Goal: Navigation & Orientation: Find specific page/section

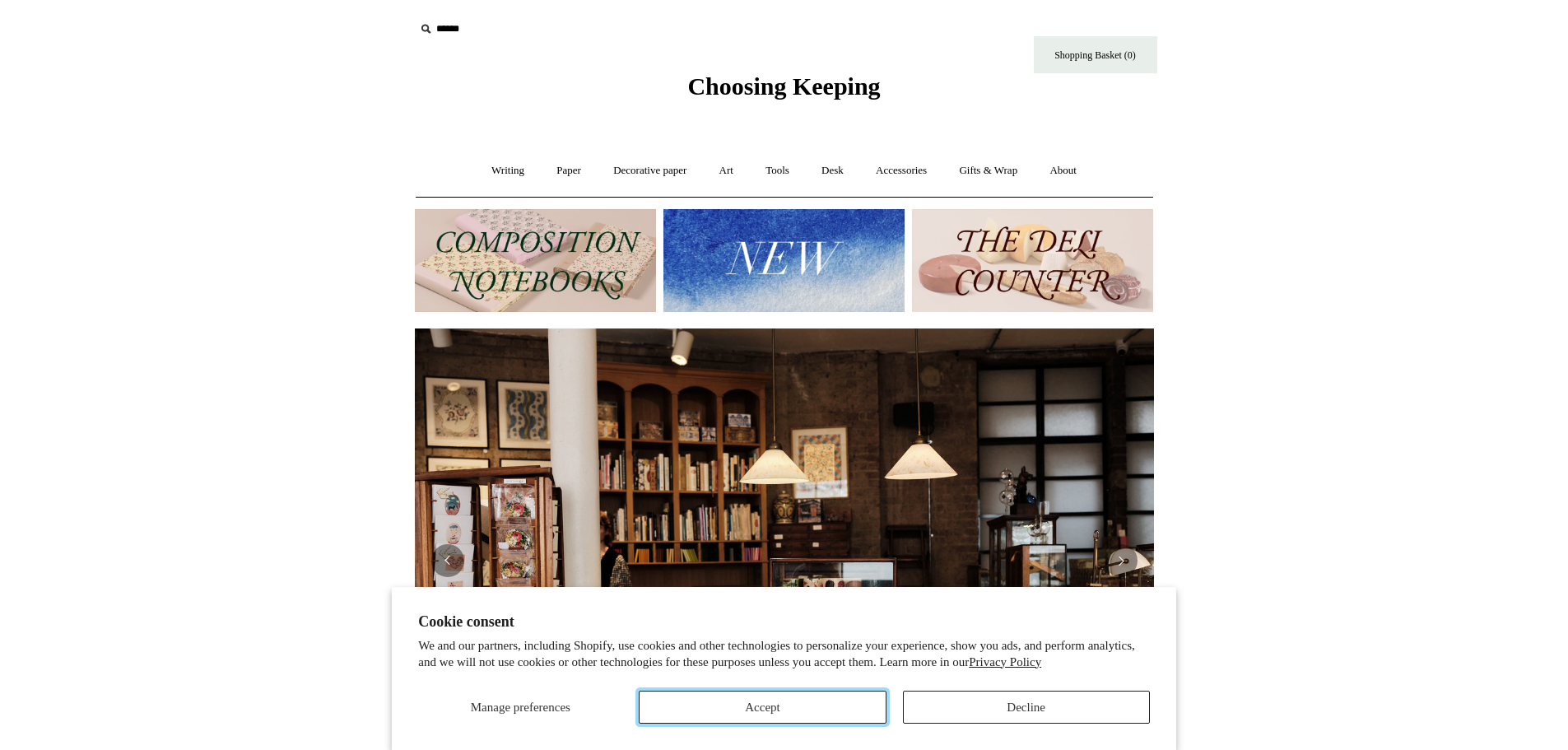
click at [781, 703] on button "Accept" at bounding box center [762, 707] width 247 height 33
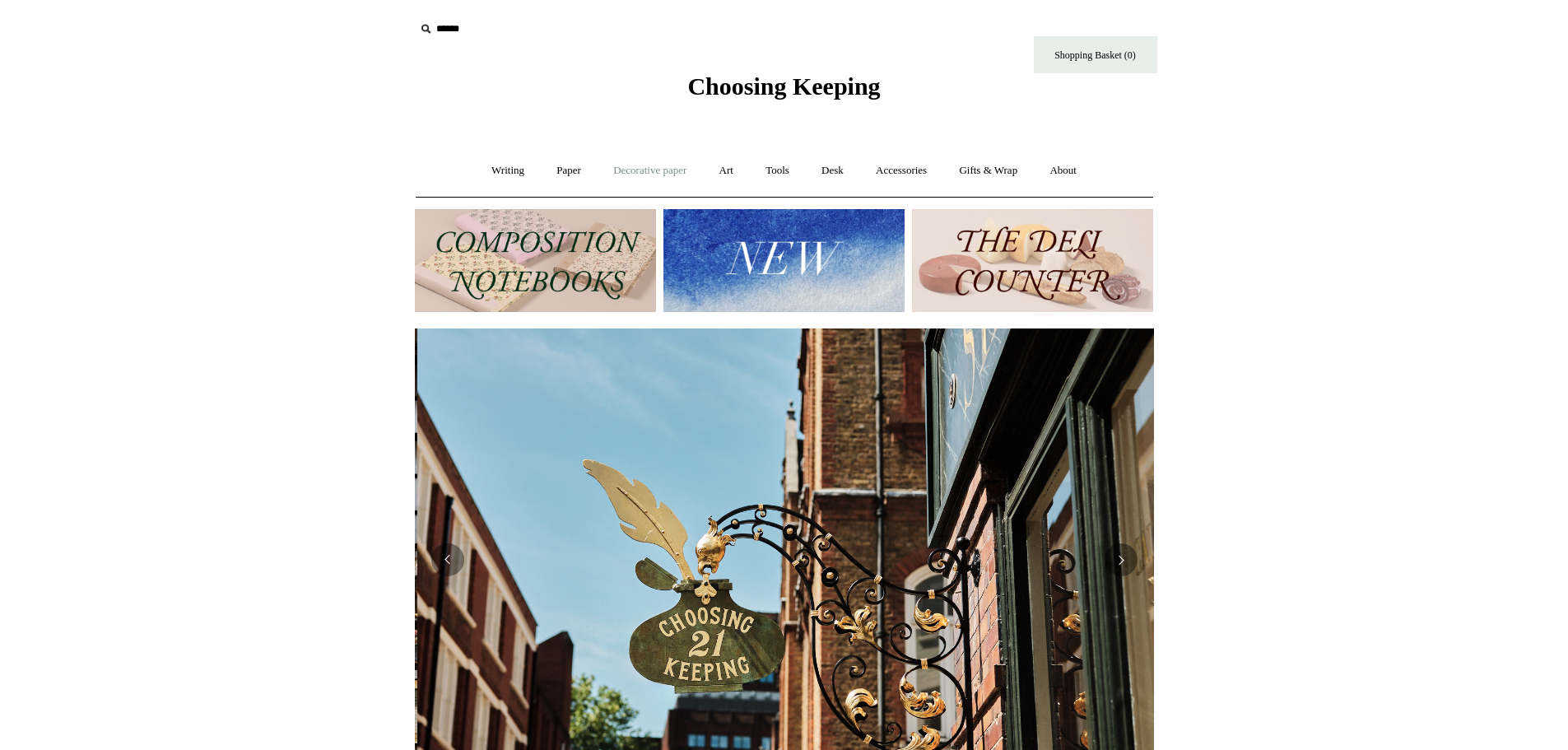
scroll to position [0, 739]
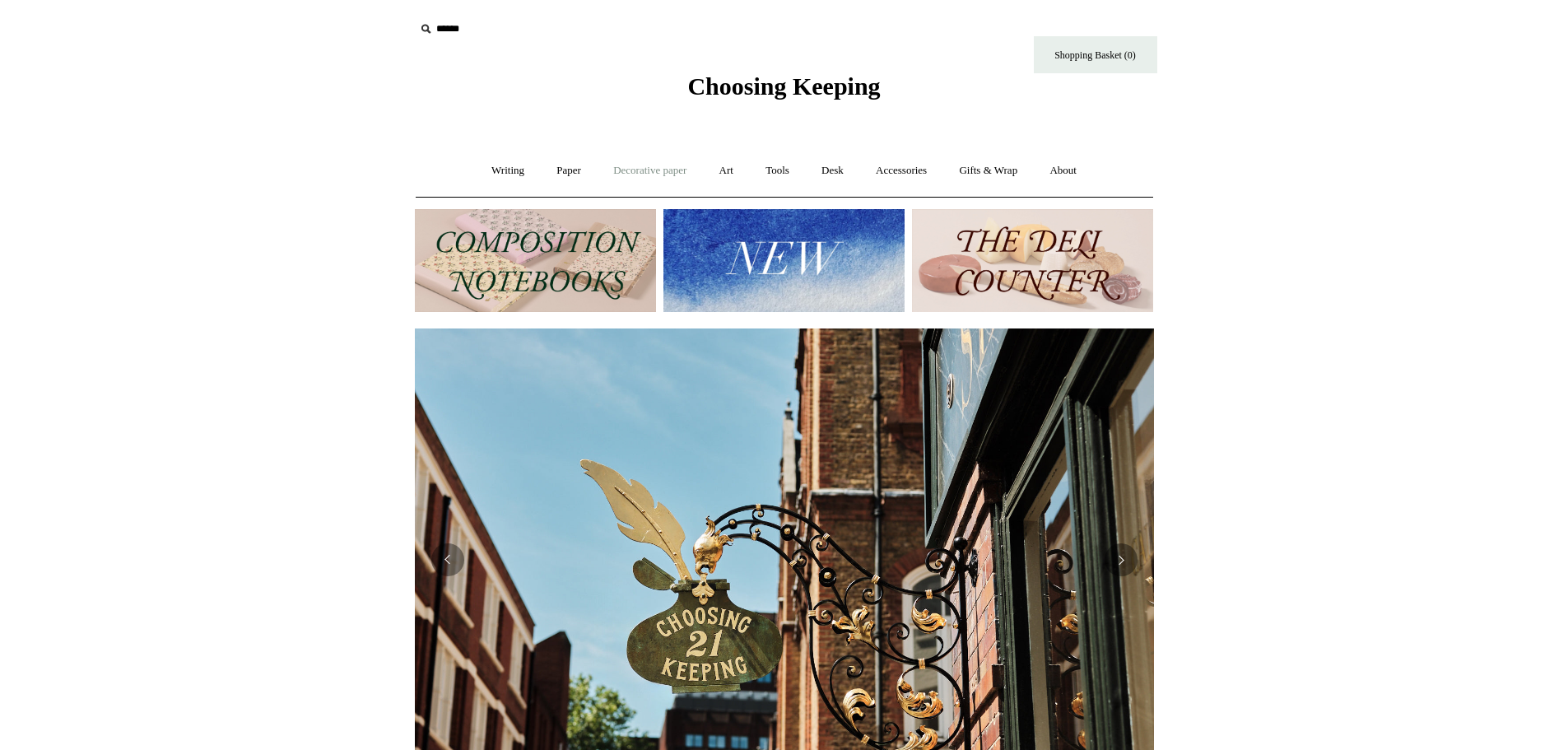
click at [612, 168] on link "Decorative paper +" at bounding box center [650, 170] width 103 height 43
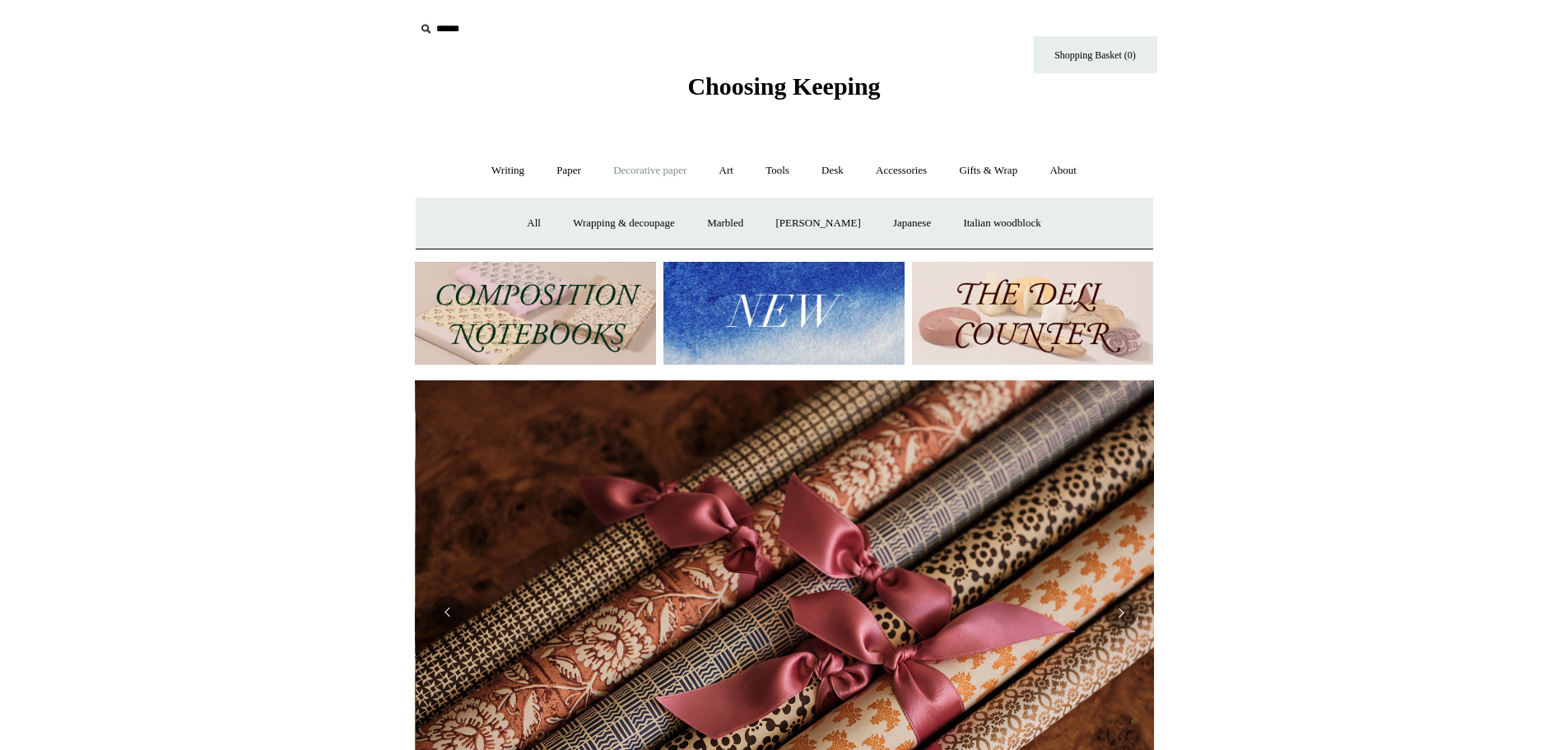
scroll to position [0, 1479]
click at [731, 223] on link "Marbled" at bounding box center [725, 223] width 66 height 43
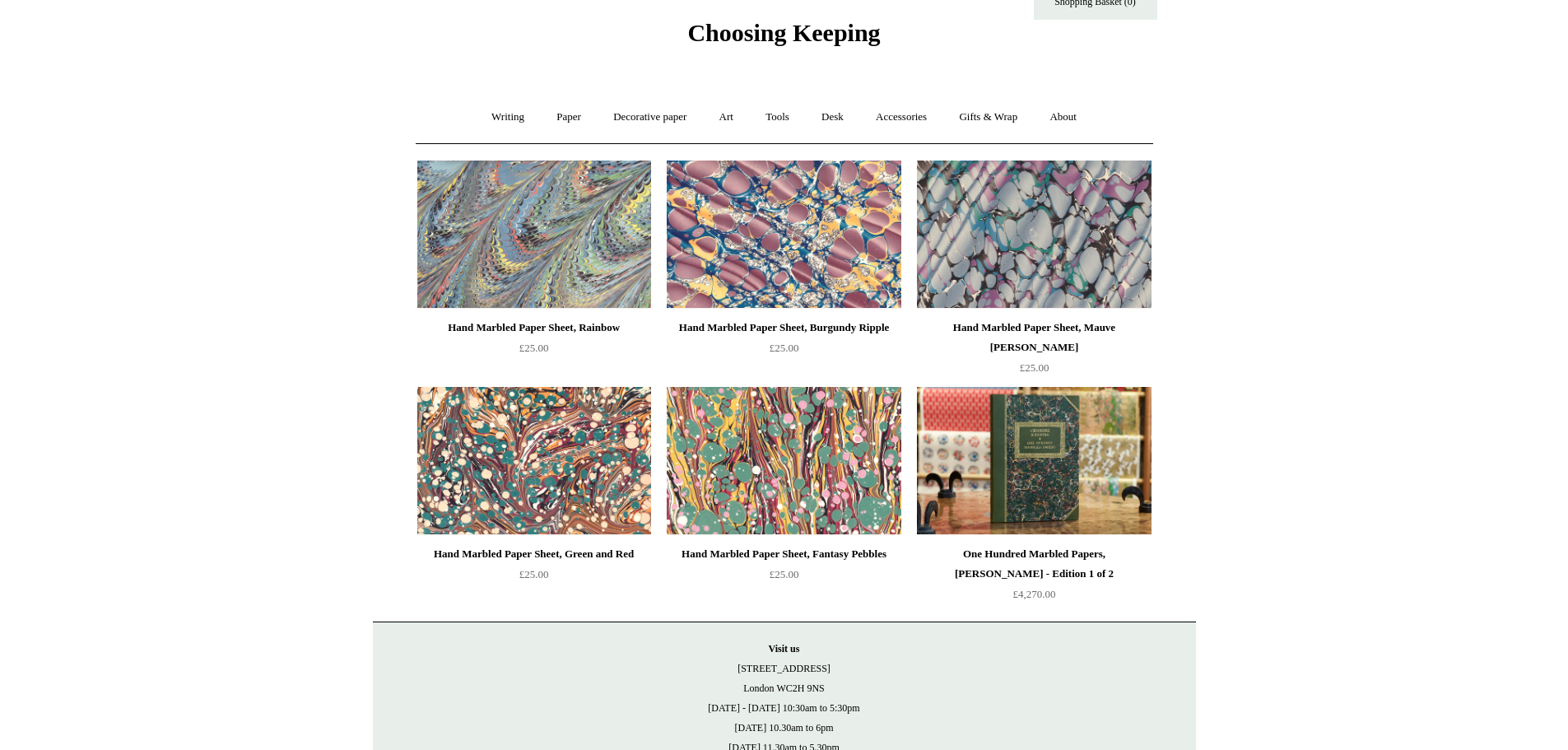
scroll to position [82, 0]
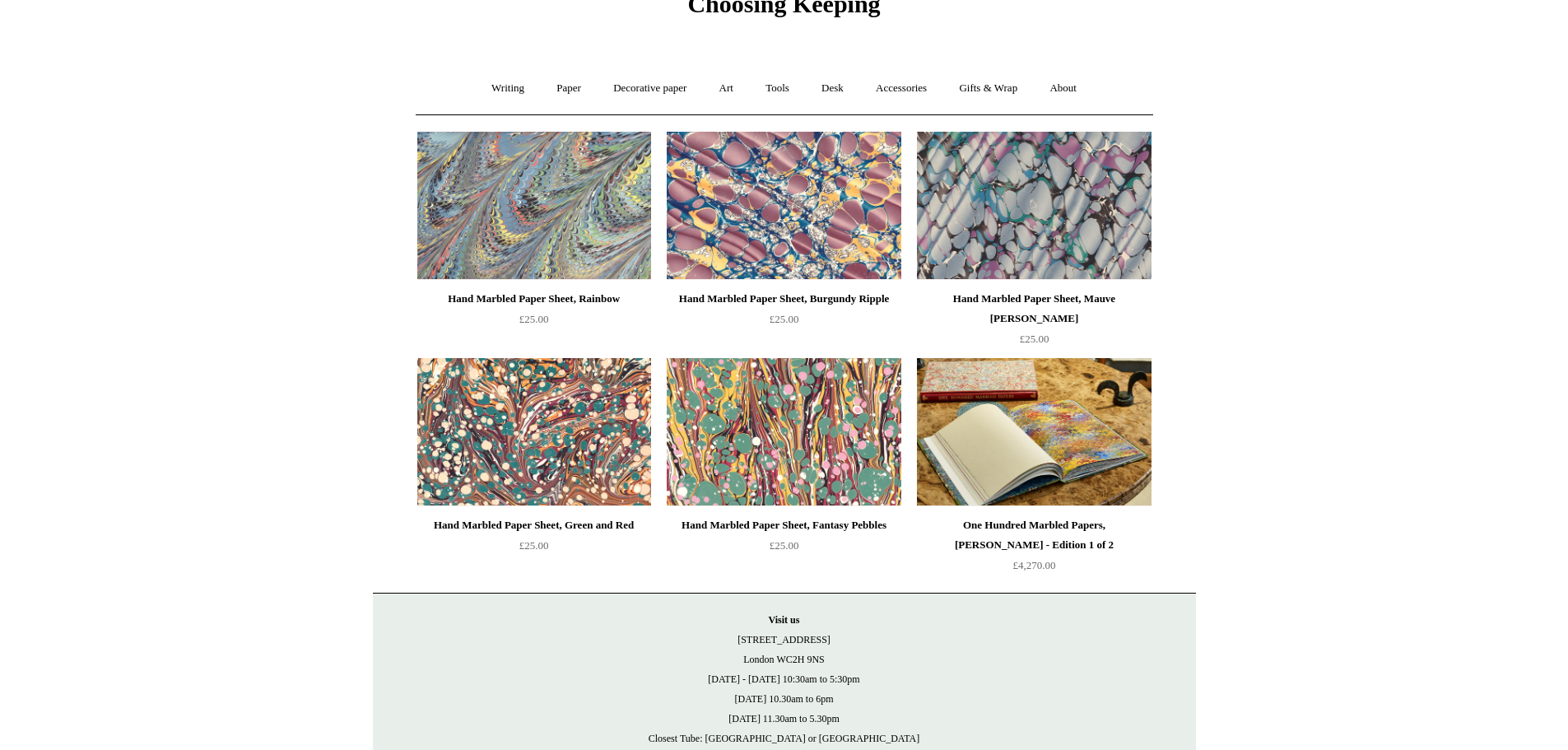
click at [1055, 404] on img at bounding box center [1034, 432] width 234 height 148
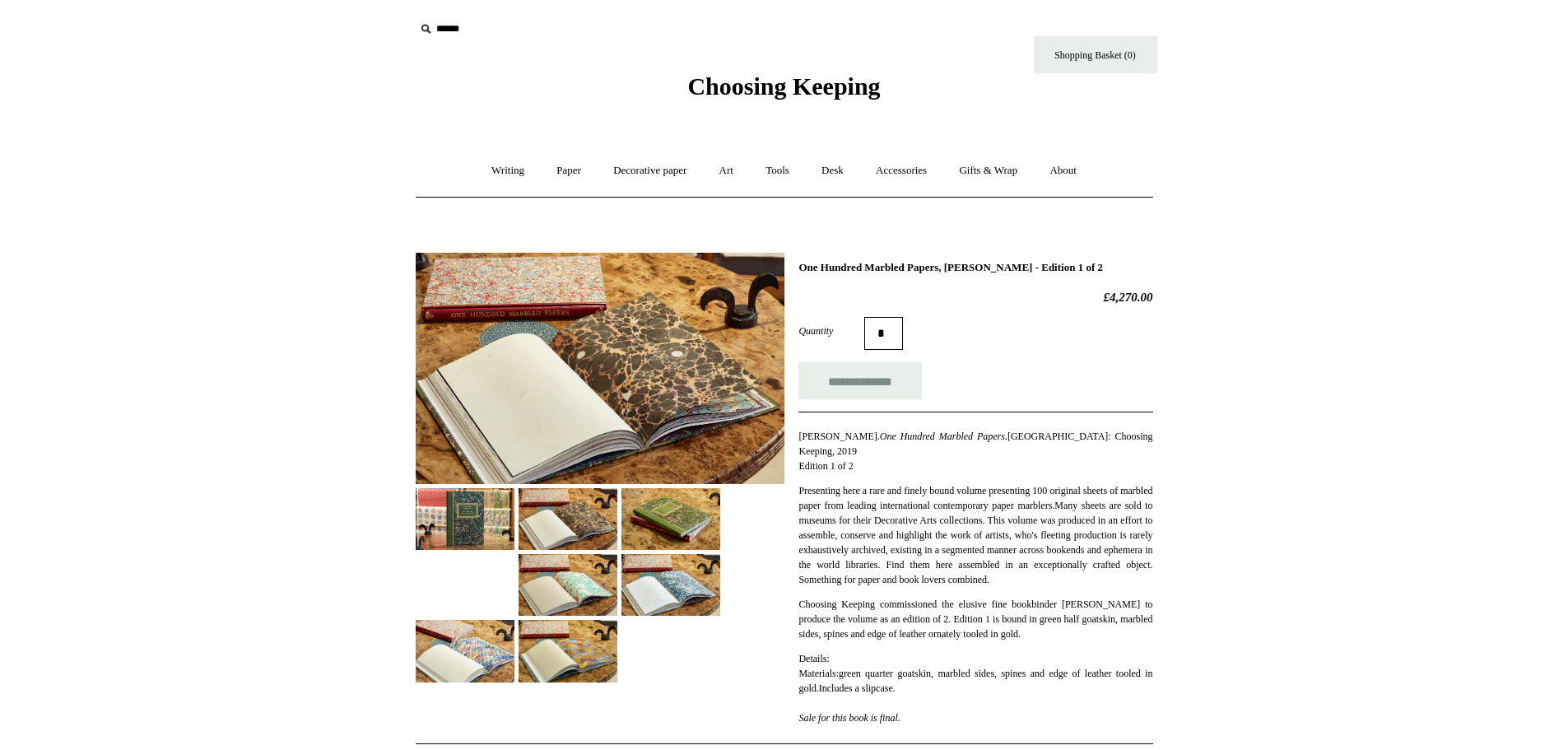
click at [669, 528] on img at bounding box center [671, 520] width 99 height 62
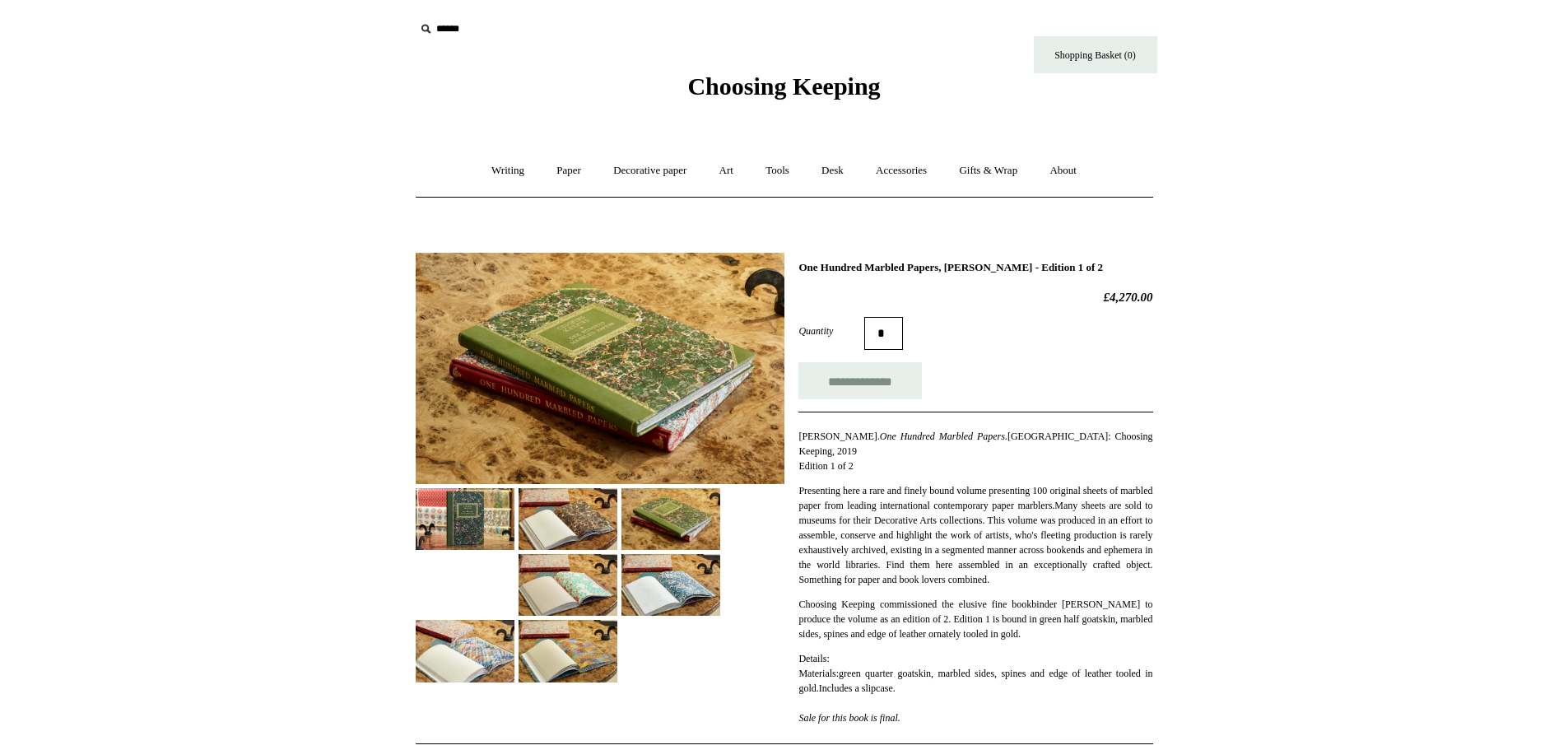
click at [685, 601] on img at bounding box center [671, 585] width 99 height 62
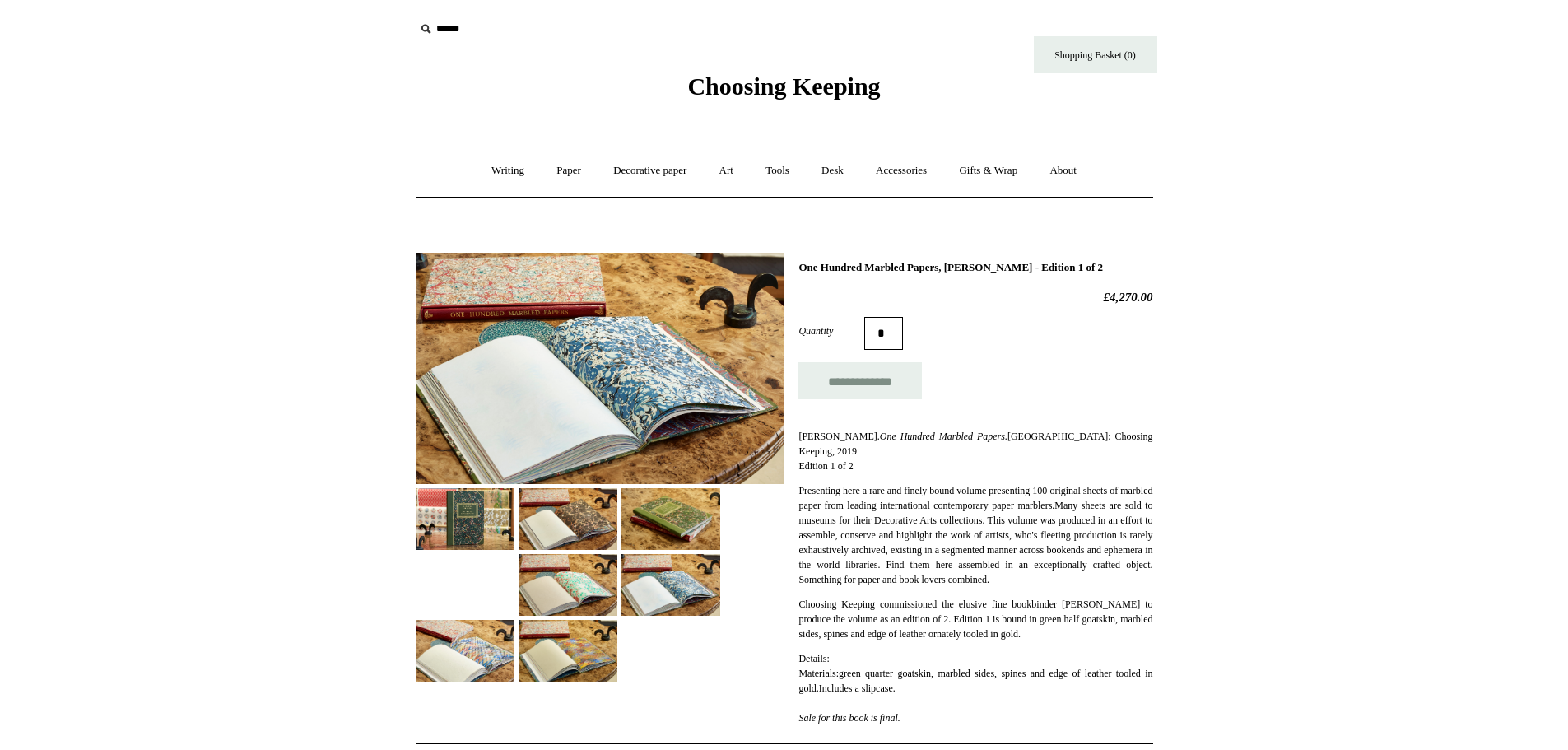
click at [569, 655] on img at bounding box center [568, 651] width 99 height 62
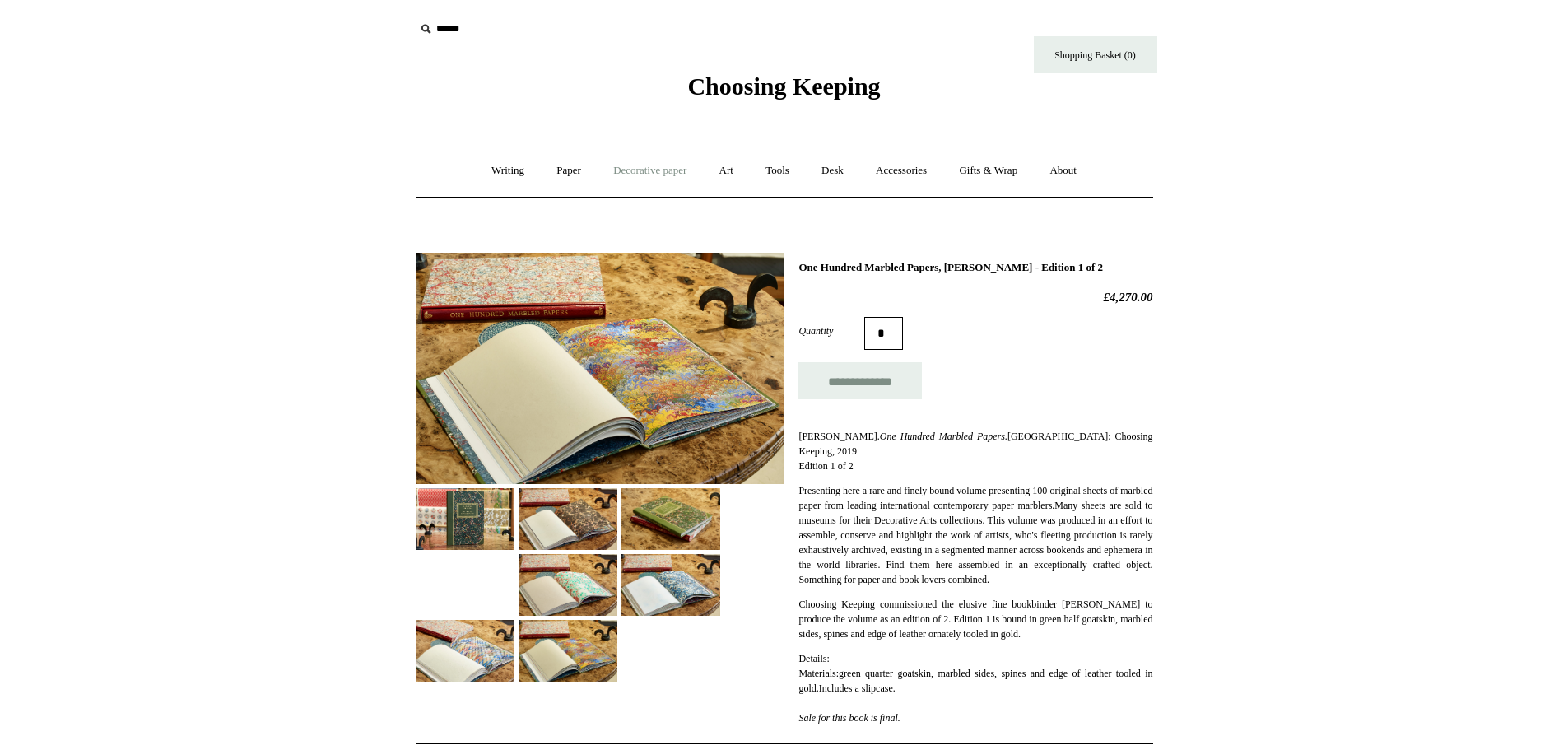
click at [668, 169] on link "Decorative paper +" at bounding box center [650, 170] width 103 height 43
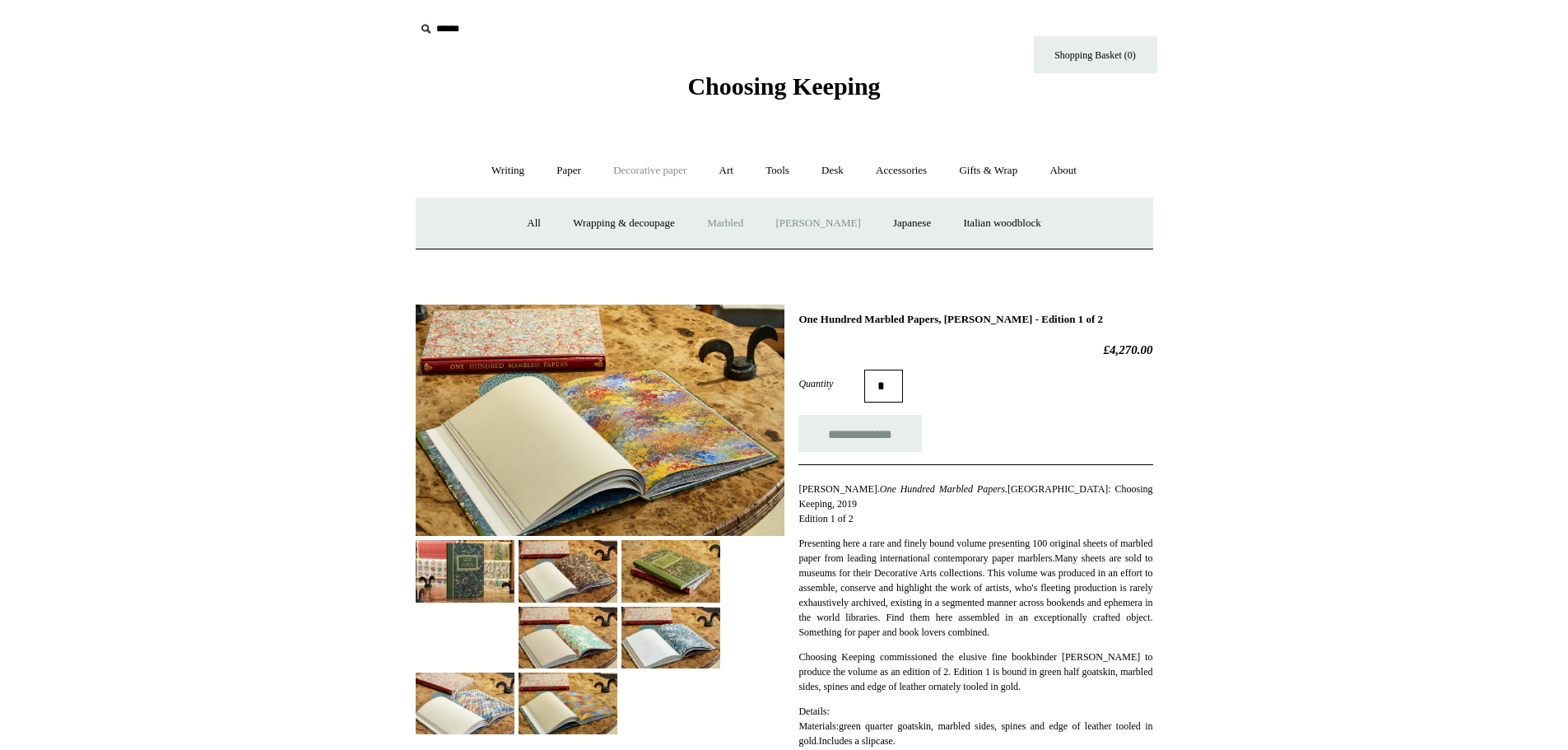
click at [836, 223] on link "[PERSON_NAME]" at bounding box center [818, 223] width 115 height 43
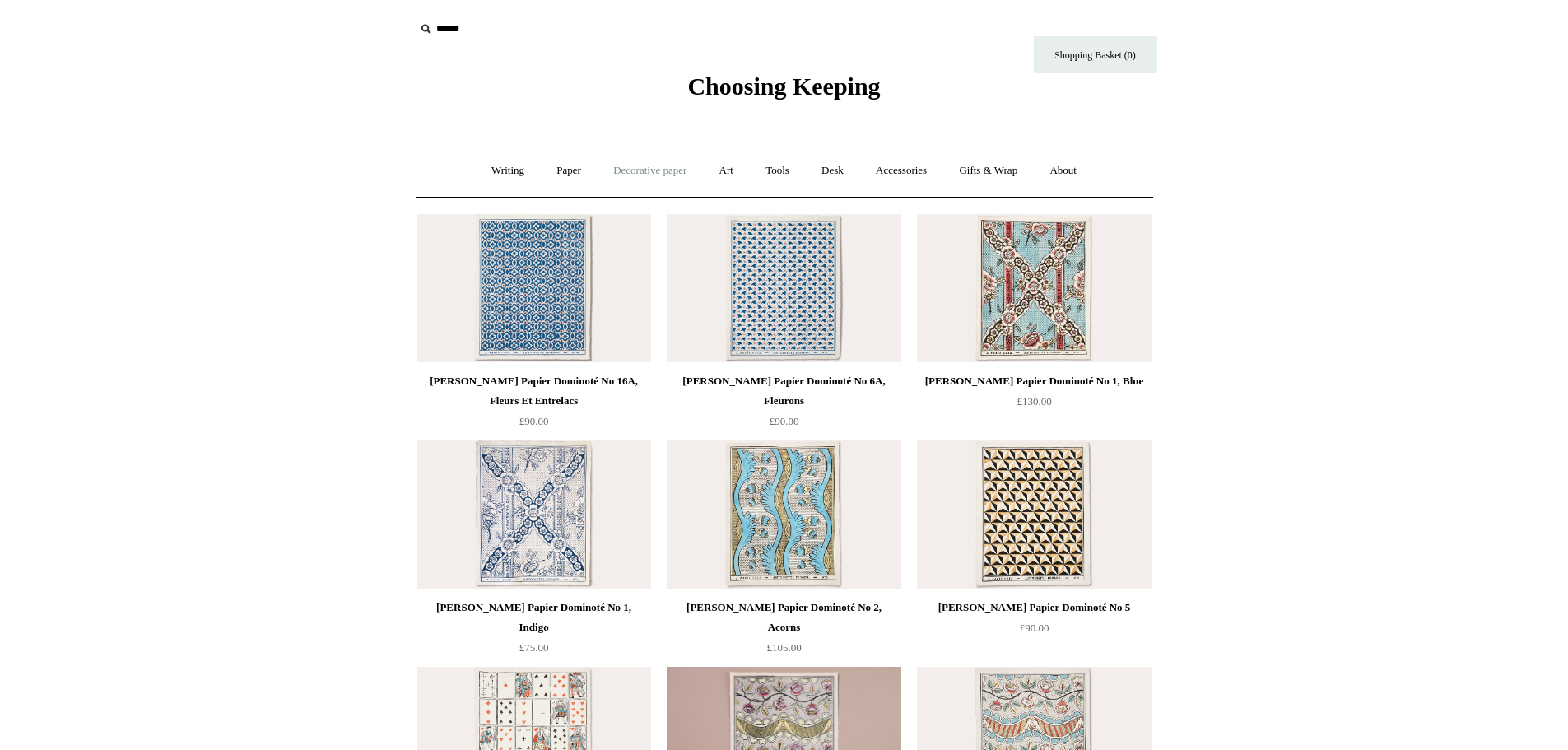
click at [629, 169] on link "Decorative paper +" at bounding box center [650, 170] width 103 height 43
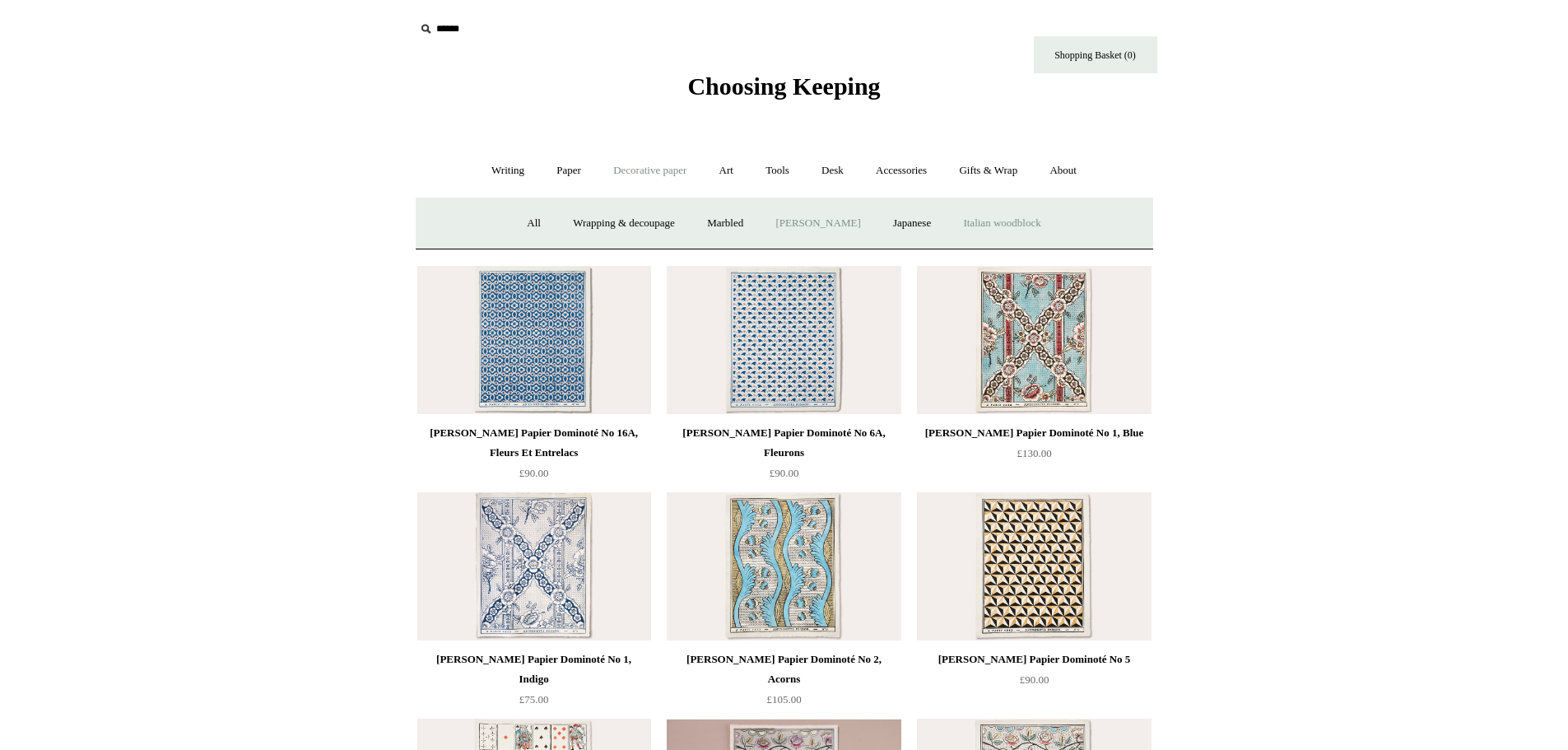
click at [1019, 221] on link "Italian woodblock" at bounding box center [1001, 223] width 107 height 43
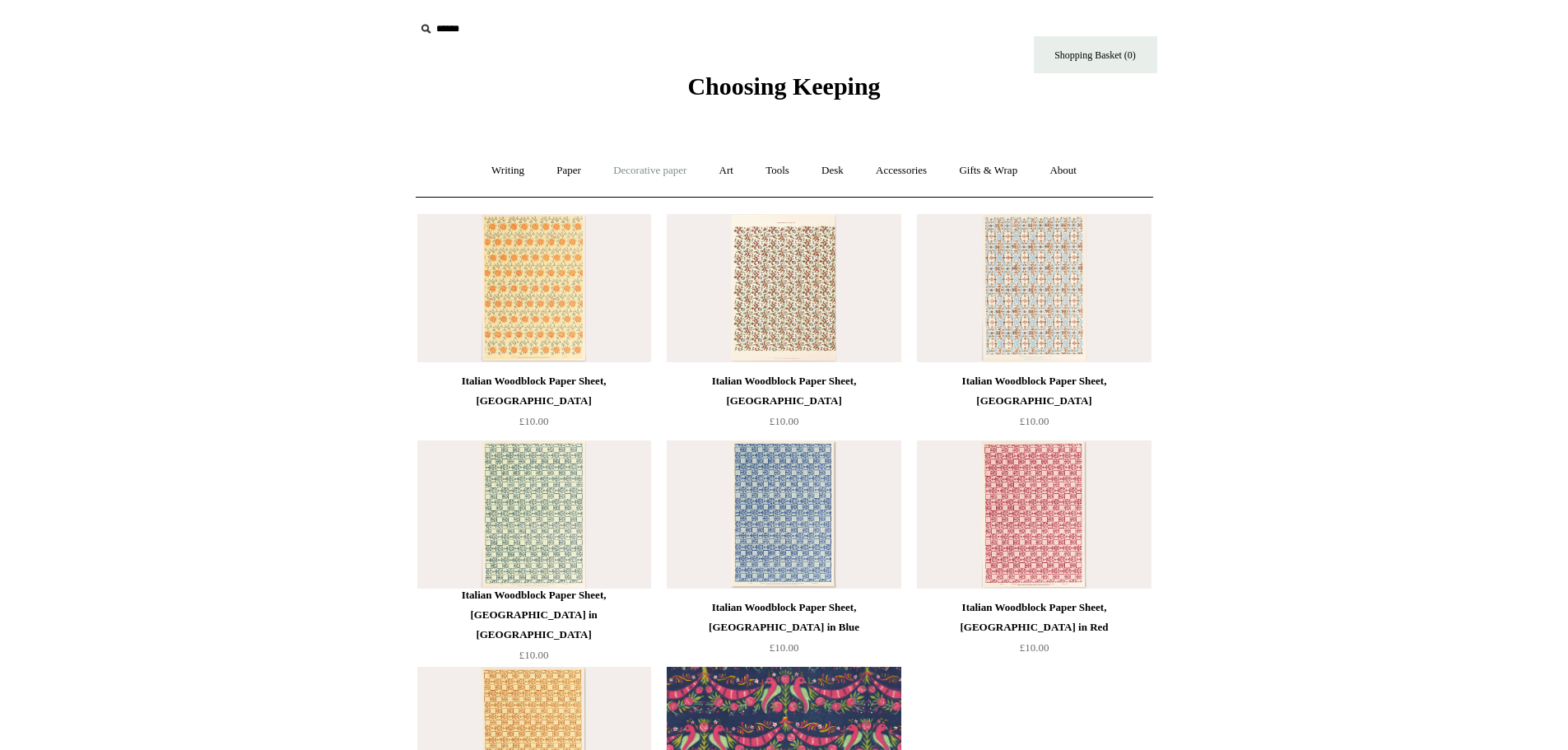
click at [625, 172] on link "Decorative paper +" at bounding box center [650, 170] width 103 height 43
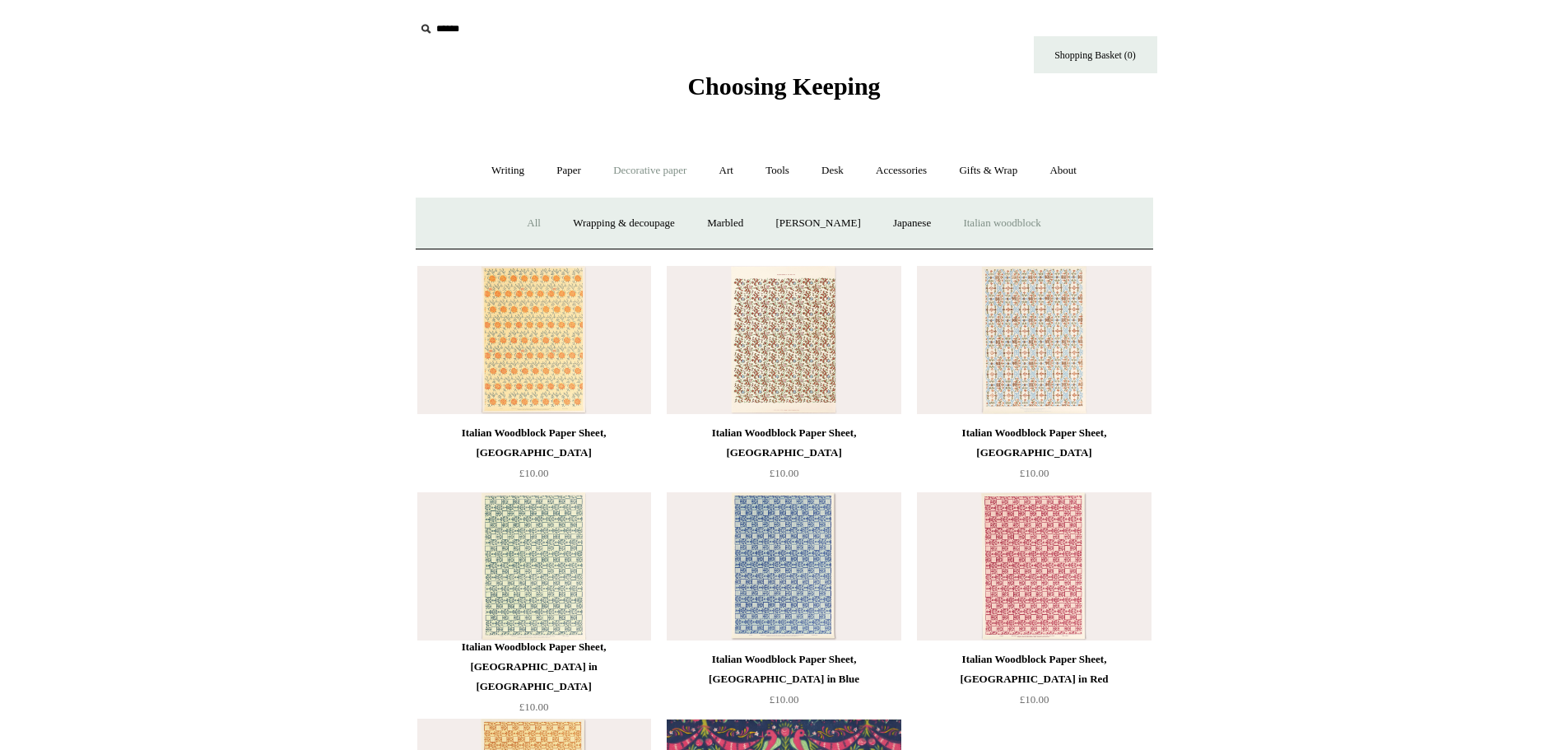
click at [514, 222] on link "All" at bounding box center [534, 223] width 43 height 43
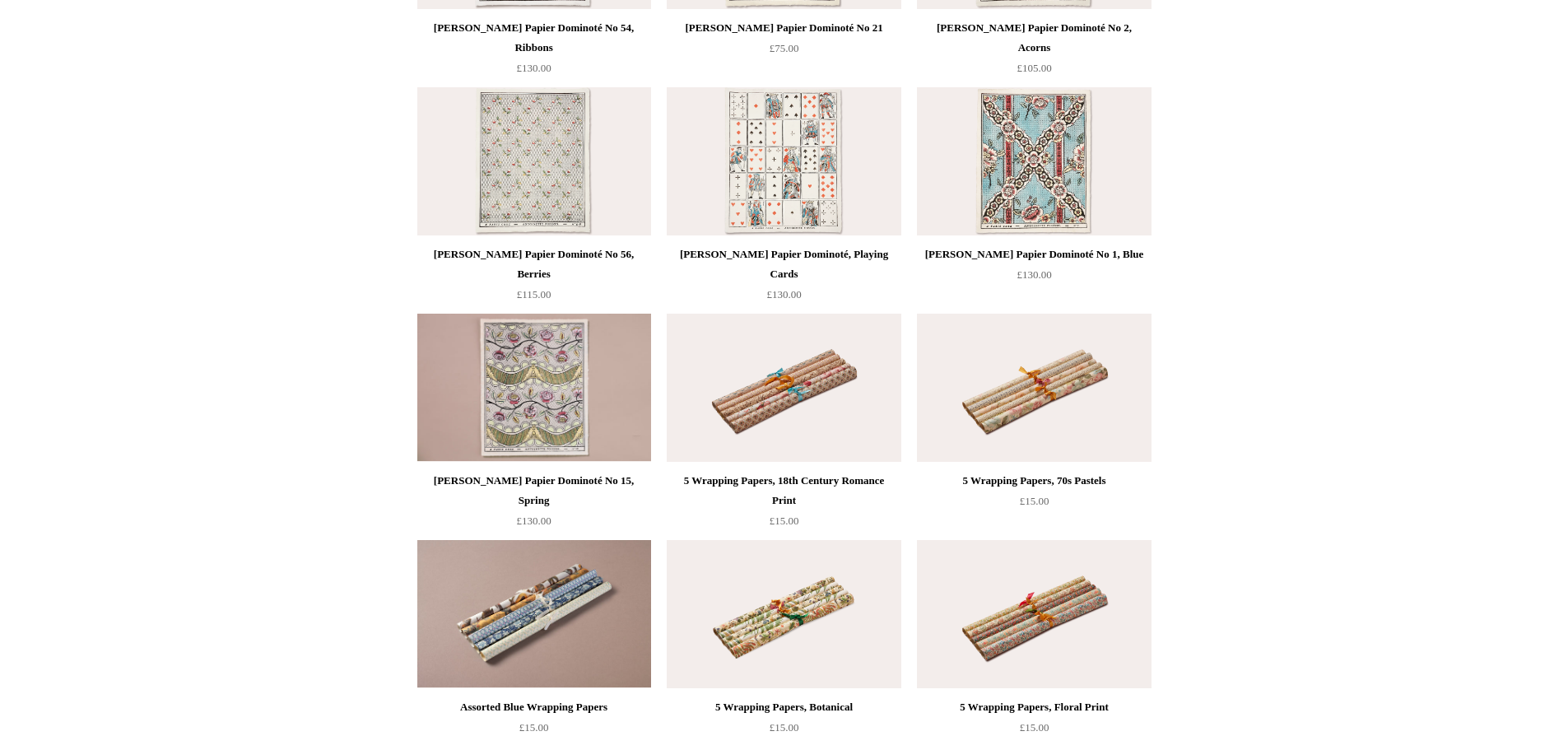
scroll to position [1729, 0]
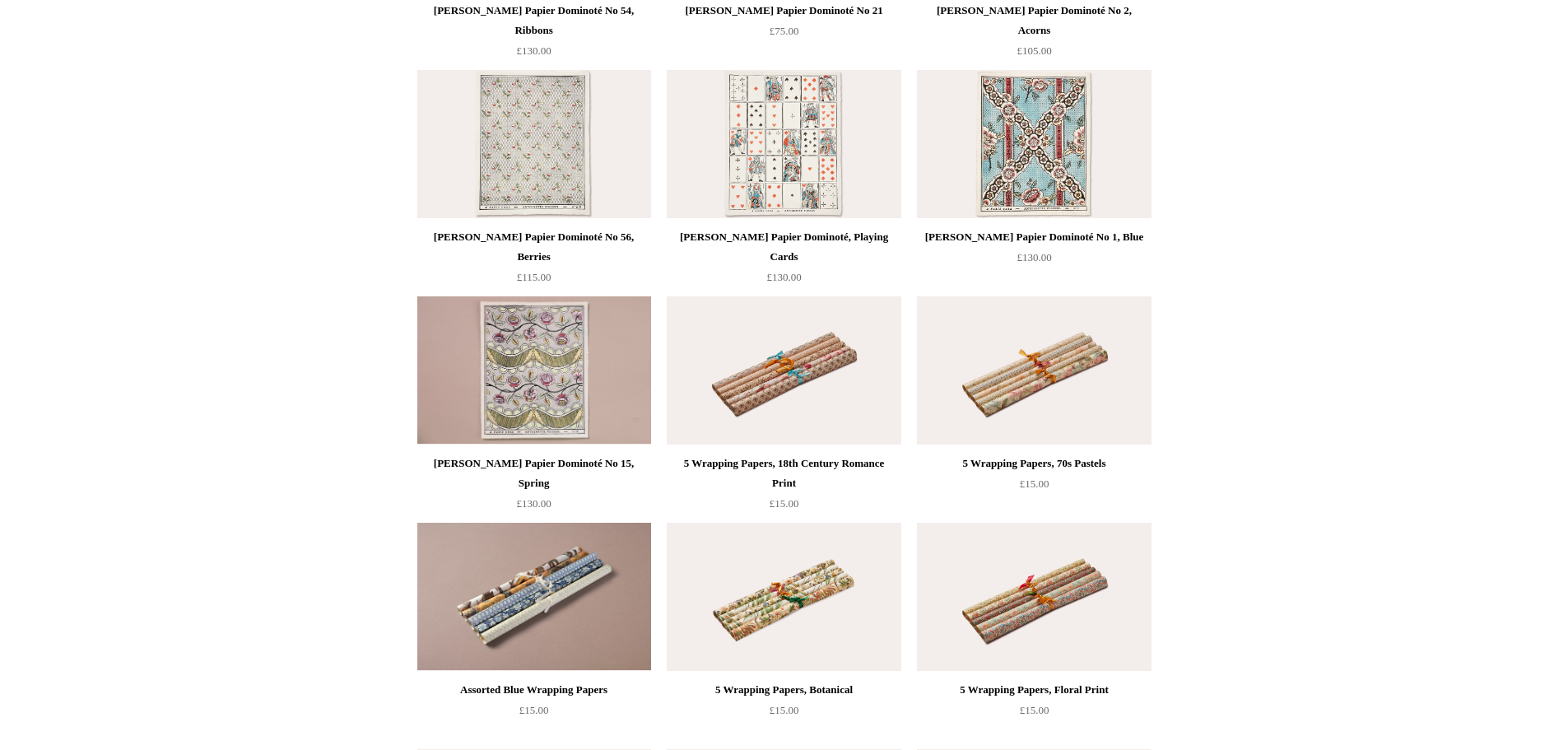
click at [783, 370] on img at bounding box center [783, 371] width 234 height 148
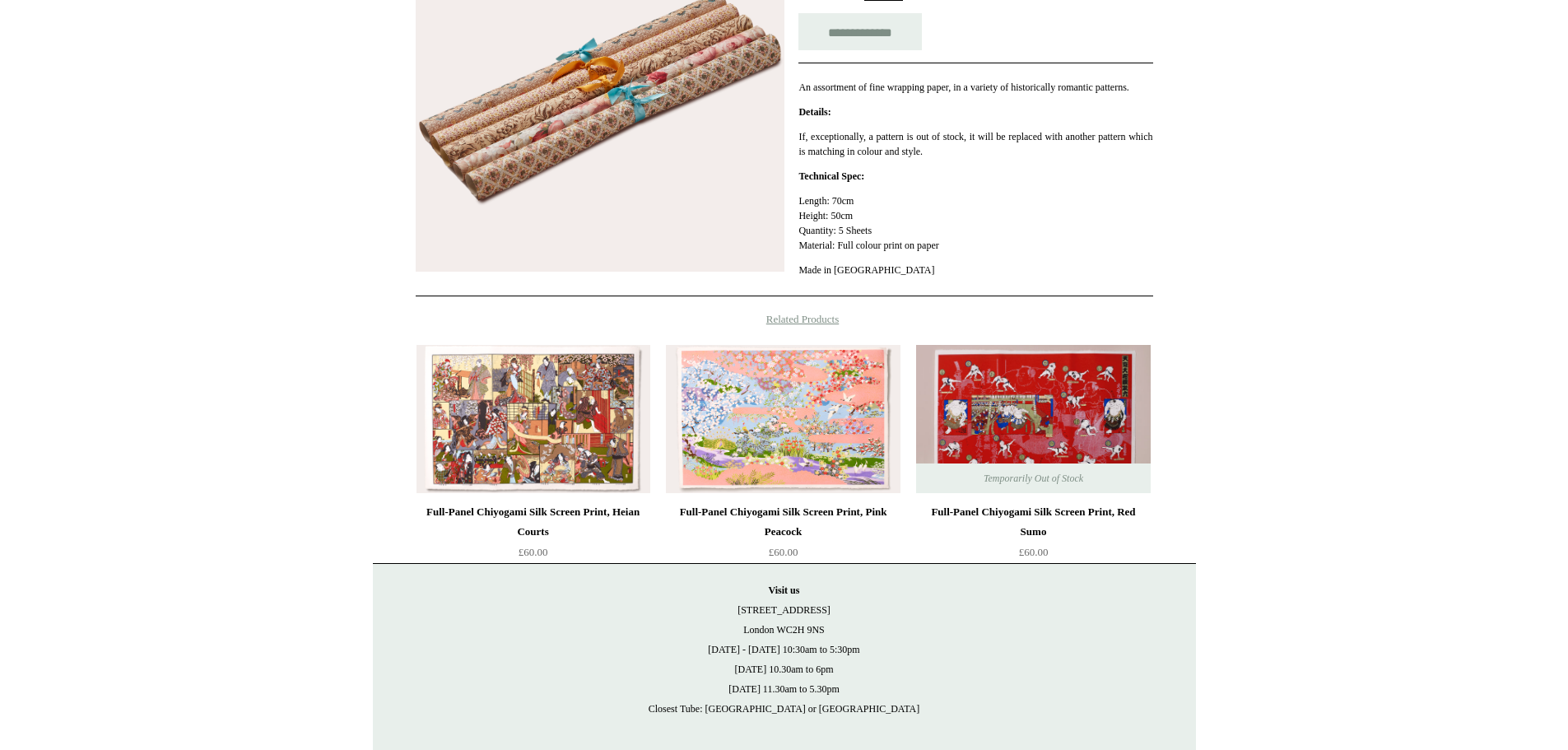
scroll to position [412, 0]
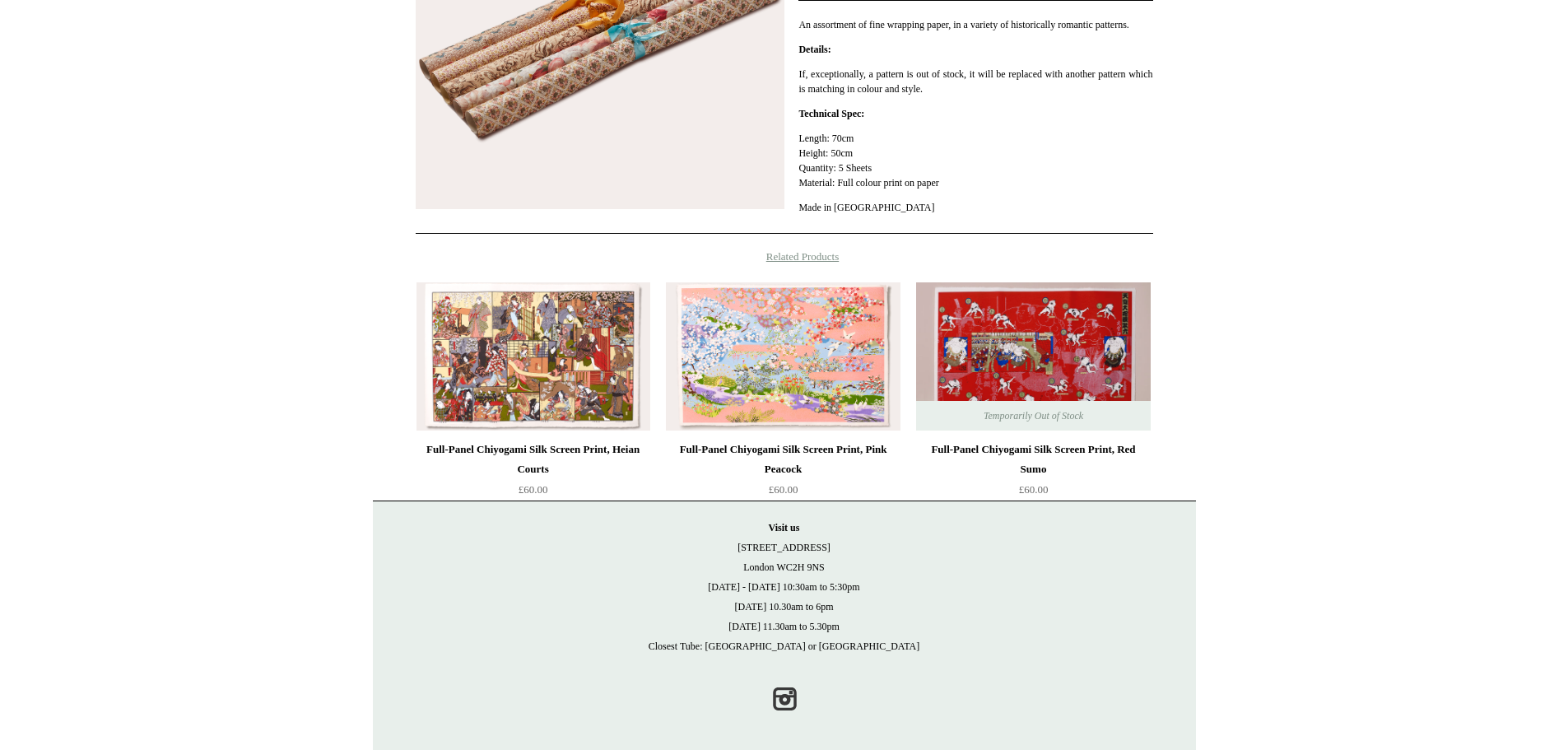
click at [552, 391] on img at bounding box center [533, 356] width 234 height 148
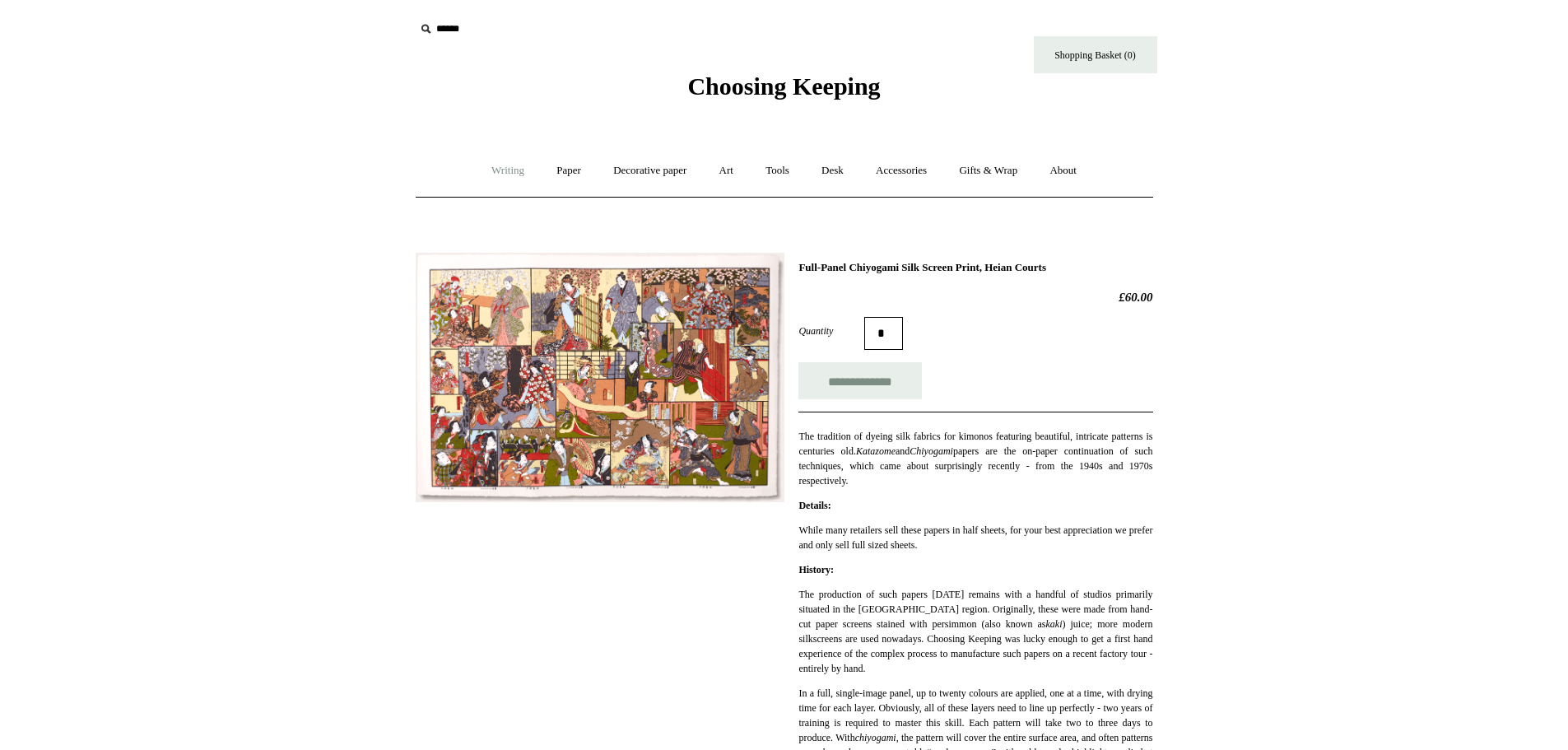
click at [482, 163] on link "Writing +" at bounding box center [508, 170] width 63 height 43
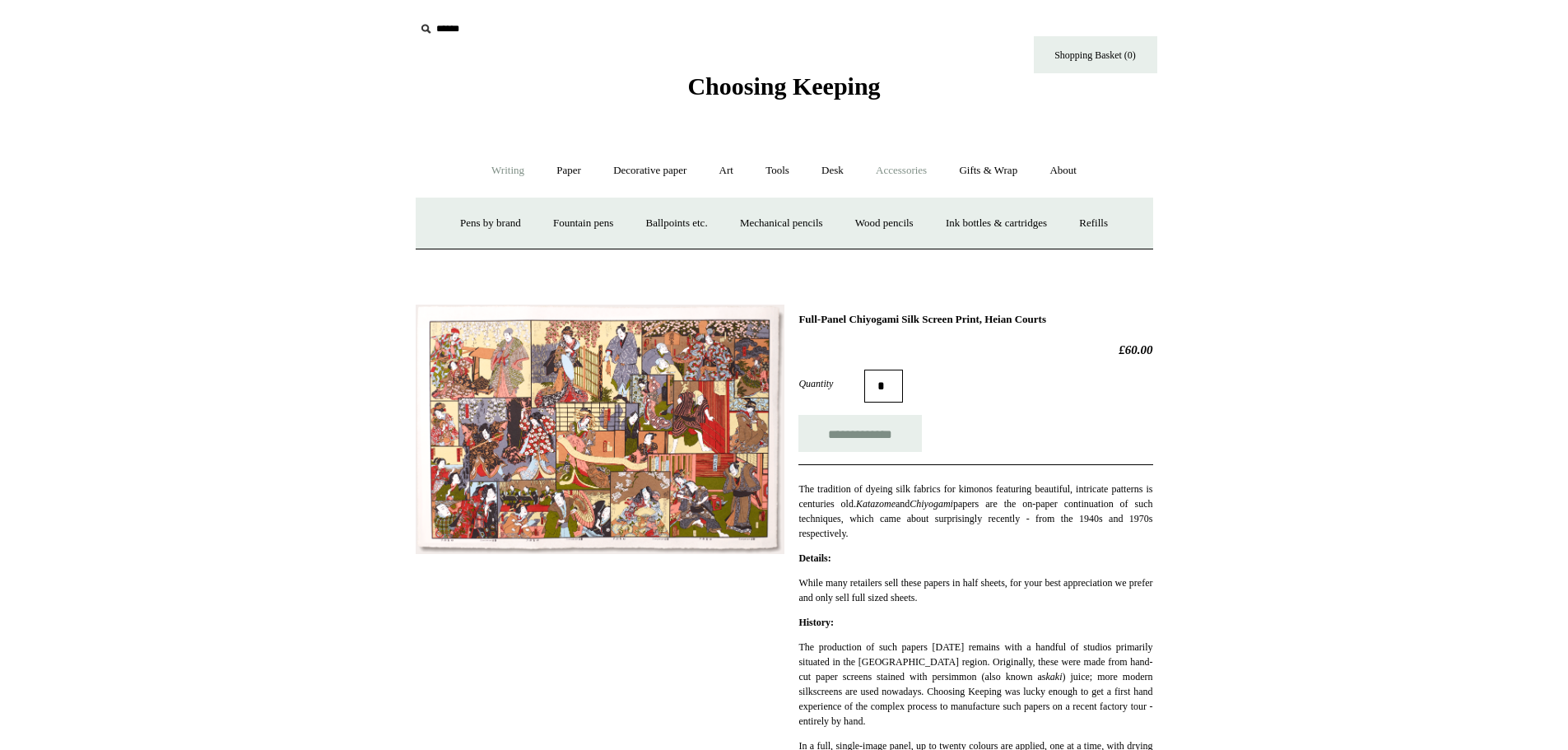
click at [901, 175] on link "Accessories +" at bounding box center [900, 170] width 80 height 43
click at [577, 221] on link "Pen cases" at bounding box center [601, 223] width 71 height 43
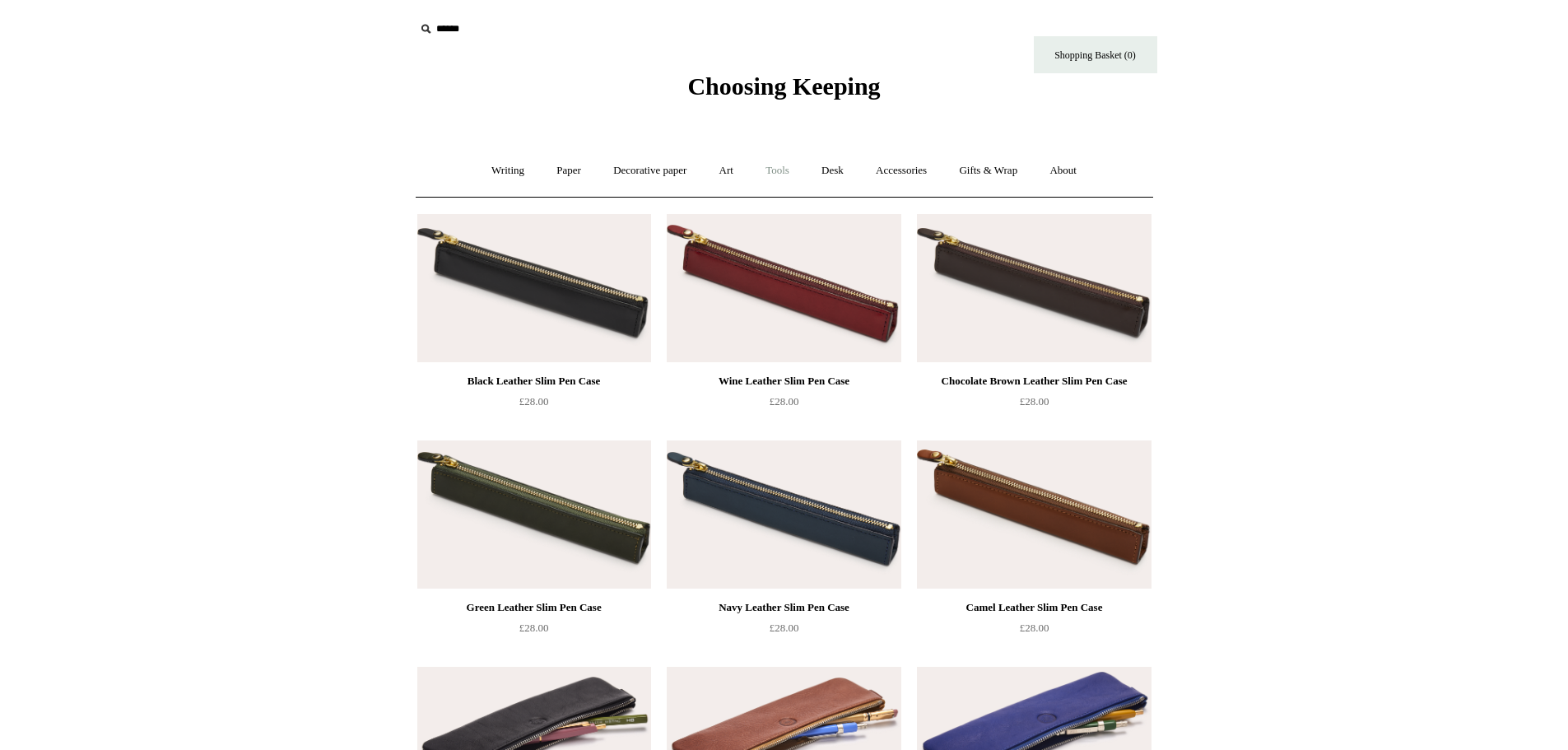
click at [778, 173] on link "Tools +" at bounding box center [777, 170] width 54 height 43
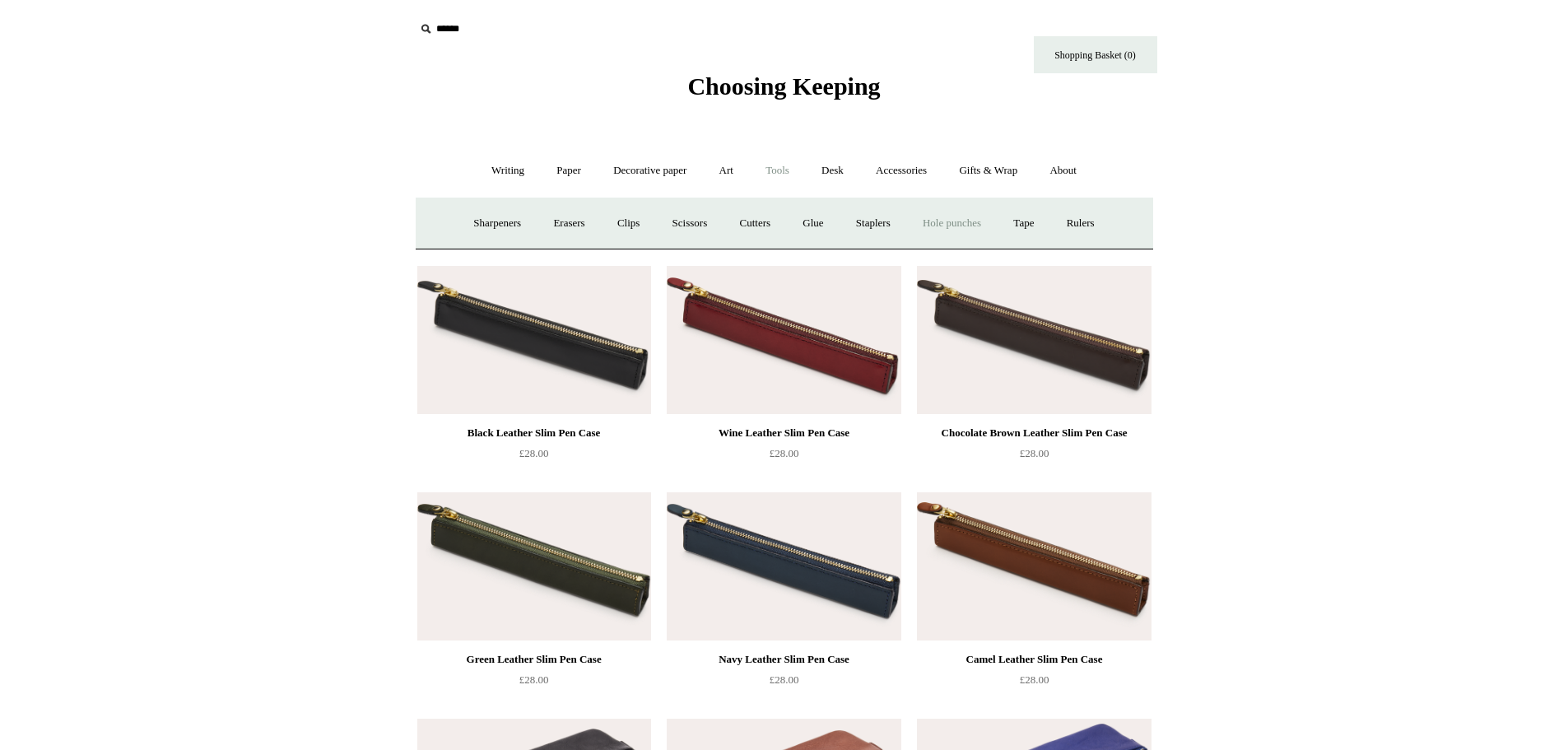
click at [962, 218] on link "Hole punches" at bounding box center [952, 223] width 88 height 43
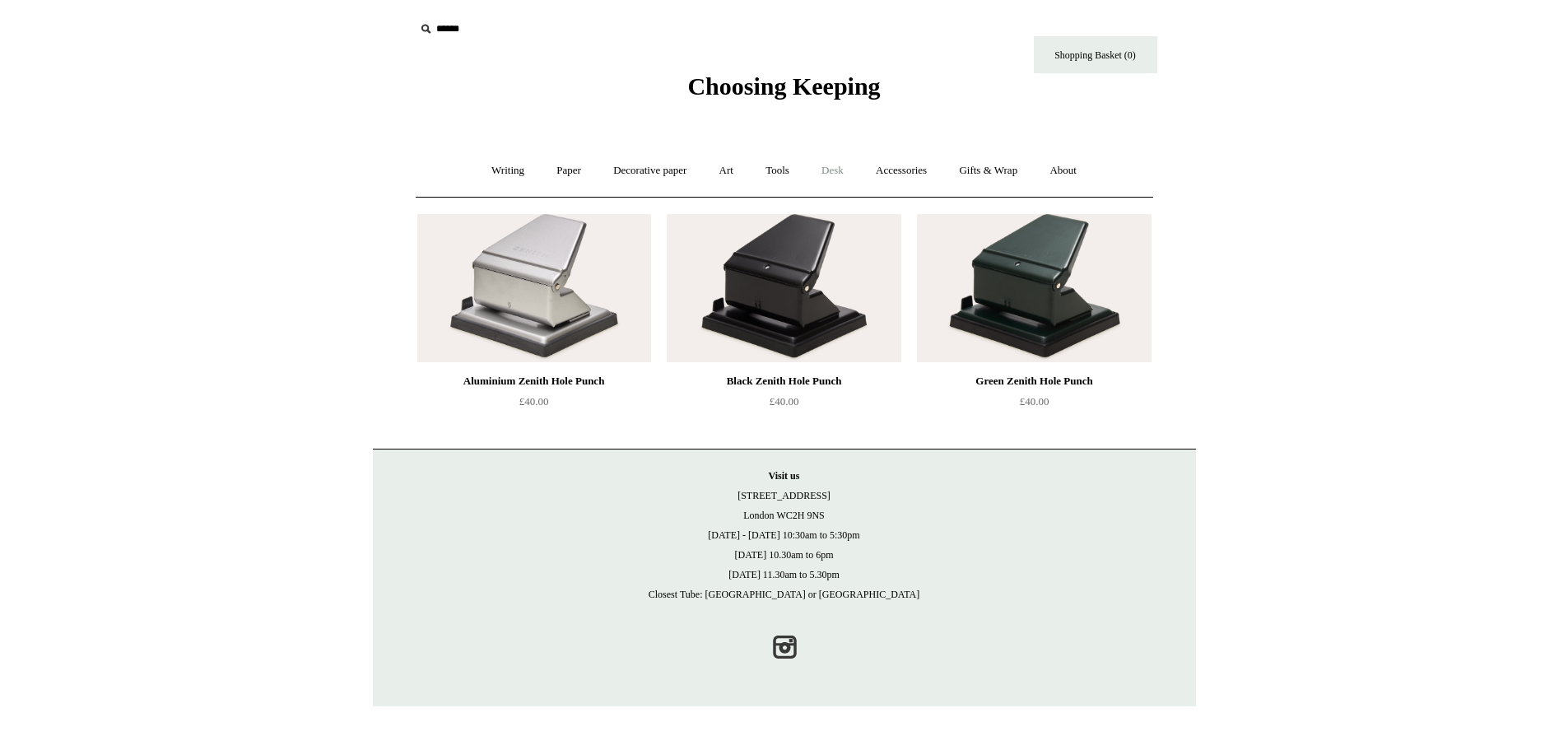
click at [833, 168] on link "Desk +" at bounding box center [833, 170] width 52 height 43
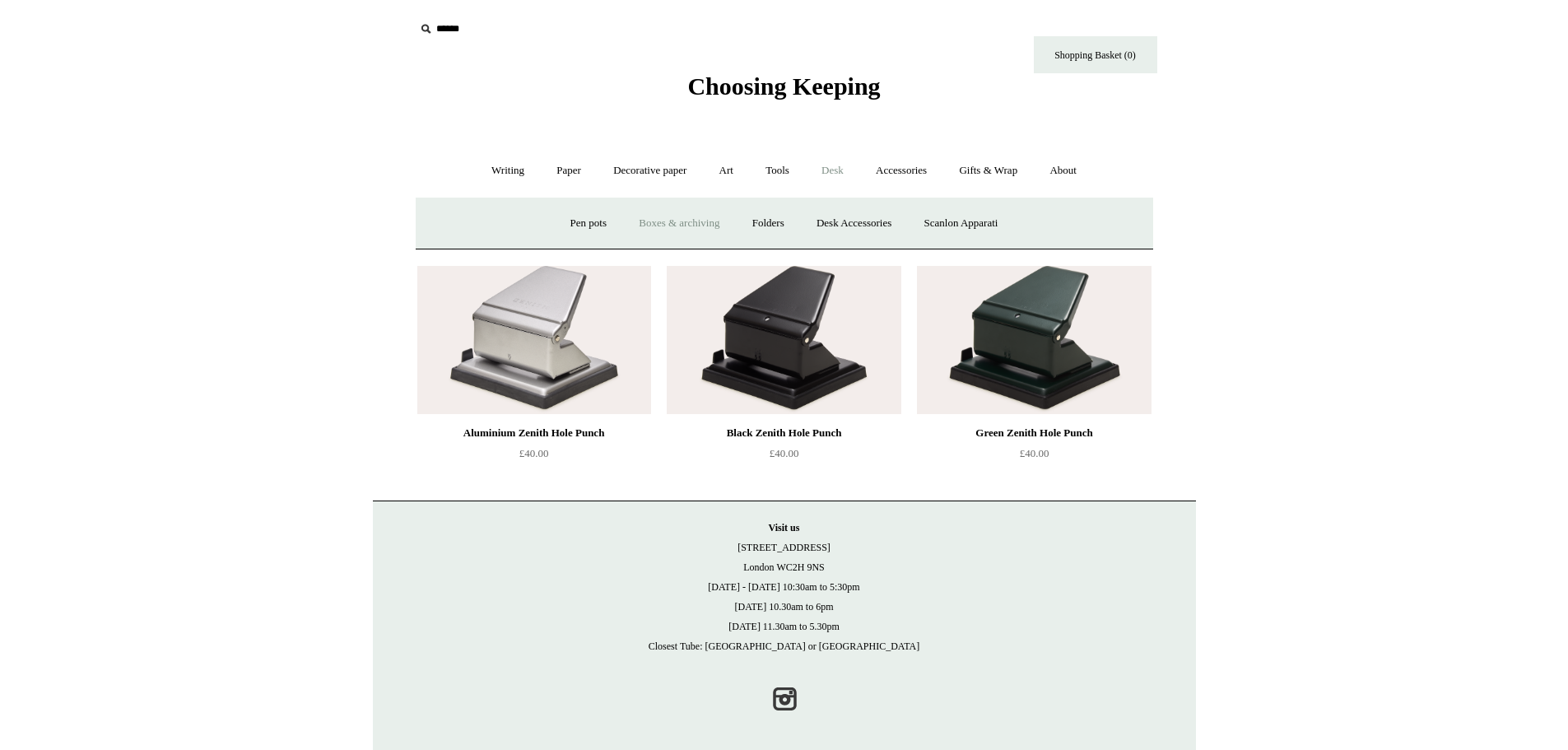
click at [660, 221] on link "Boxes & archiving" at bounding box center [679, 223] width 110 height 43
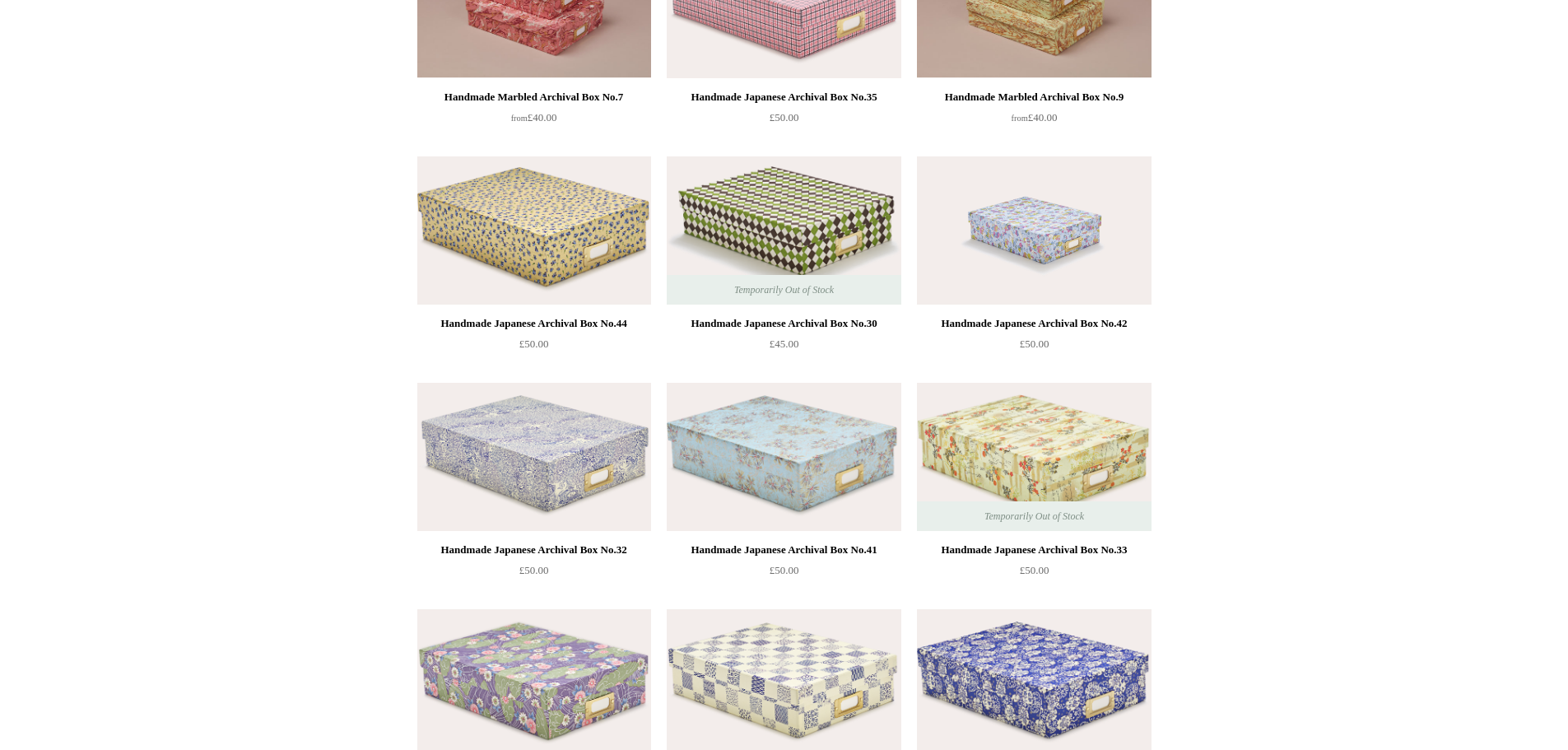
scroll to position [988, 0]
